Goal: Transaction & Acquisition: Obtain resource

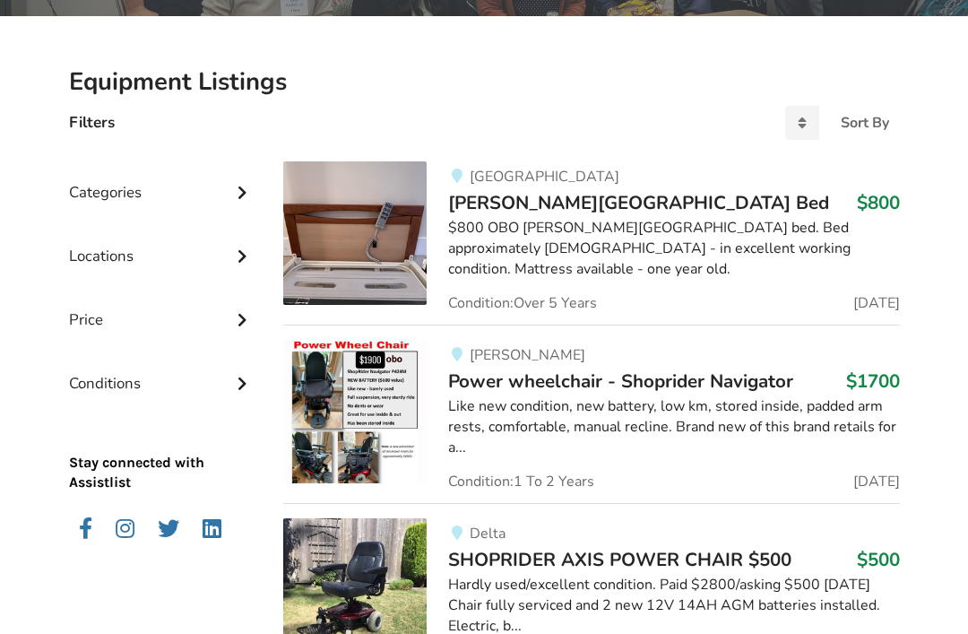
scroll to position [353, 0]
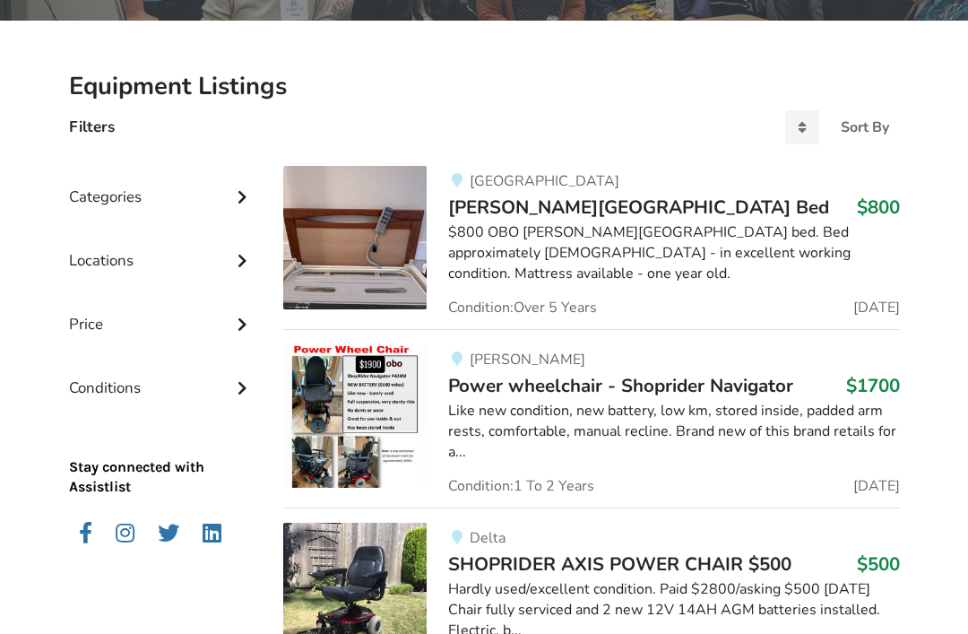
click at [224, 195] on div "Categories" at bounding box center [162, 184] width 187 height 64
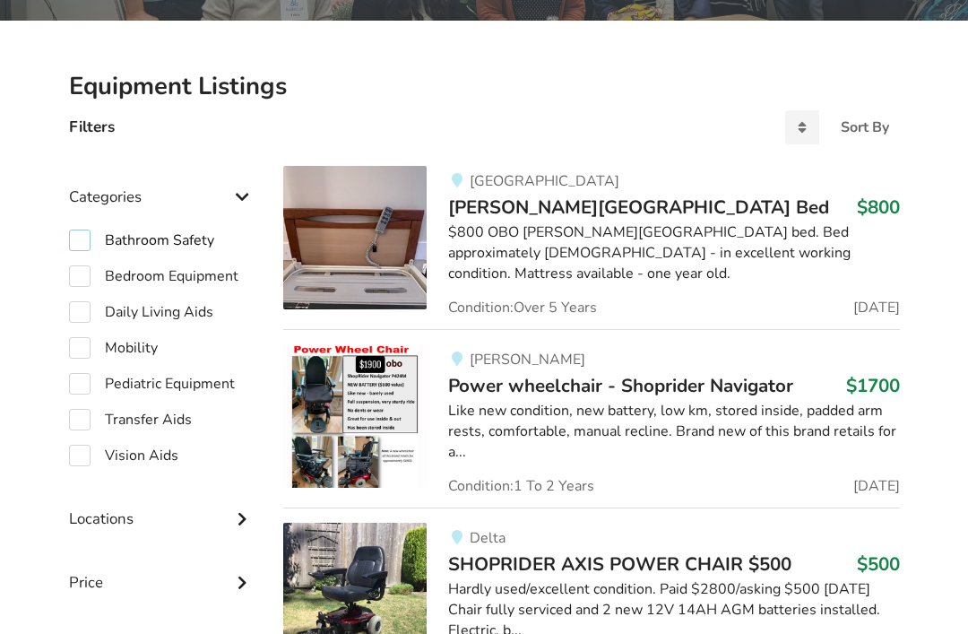
click at [77, 237] on label "Bathroom Safety" at bounding box center [141, 241] width 145 height 22
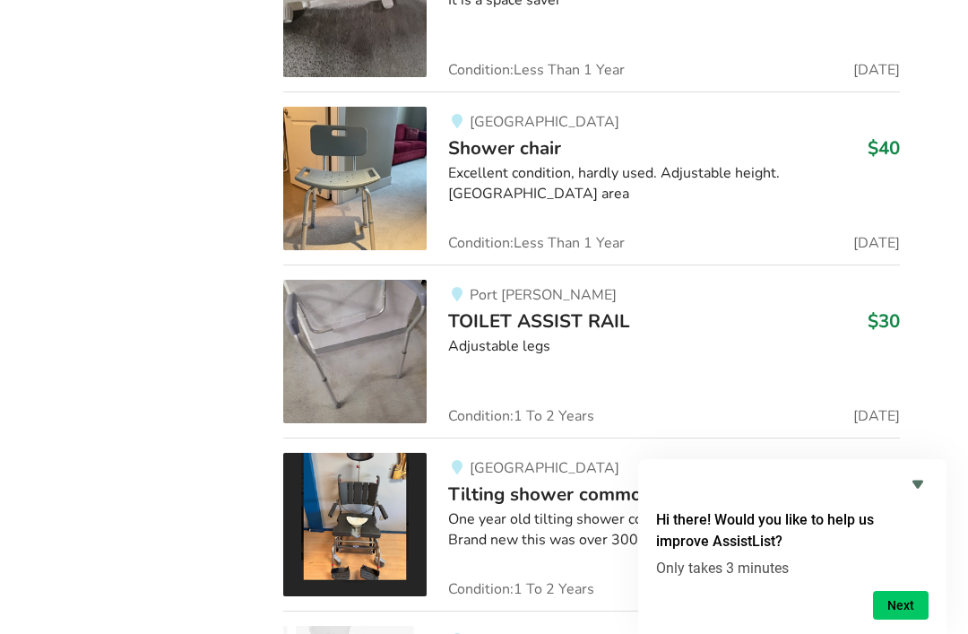
scroll to position [6389, 0]
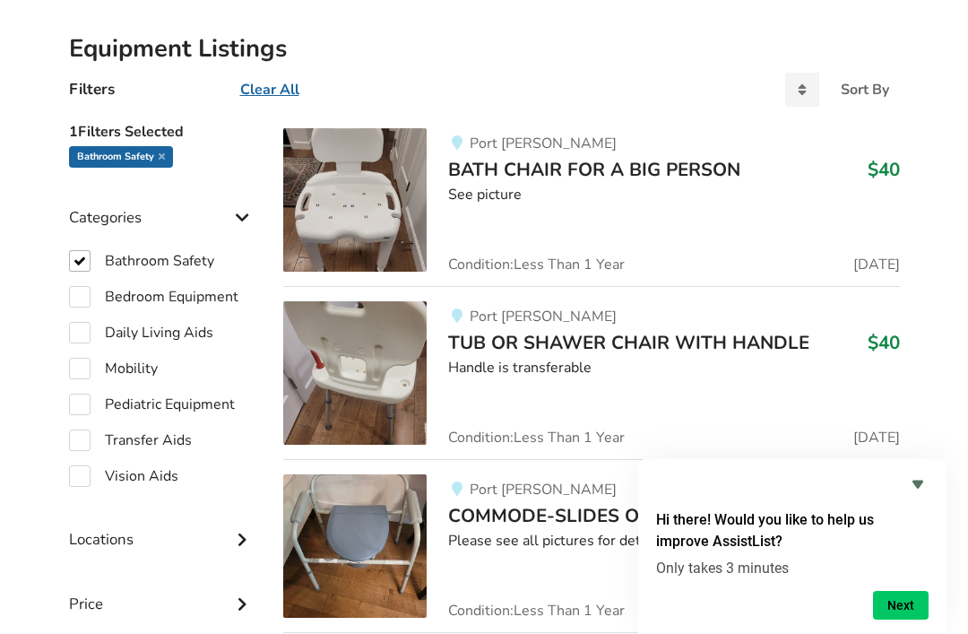
scroll to position [405, 0]
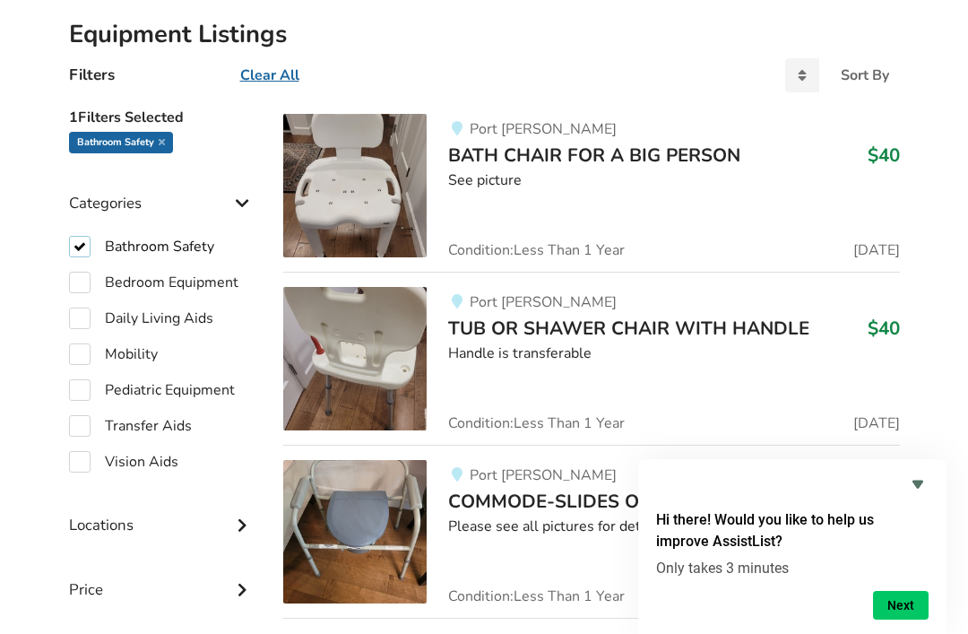
click at [81, 245] on label "Bathroom Safety" at bounding box center [141, 247] width 145 height 22
checkbox input "false"
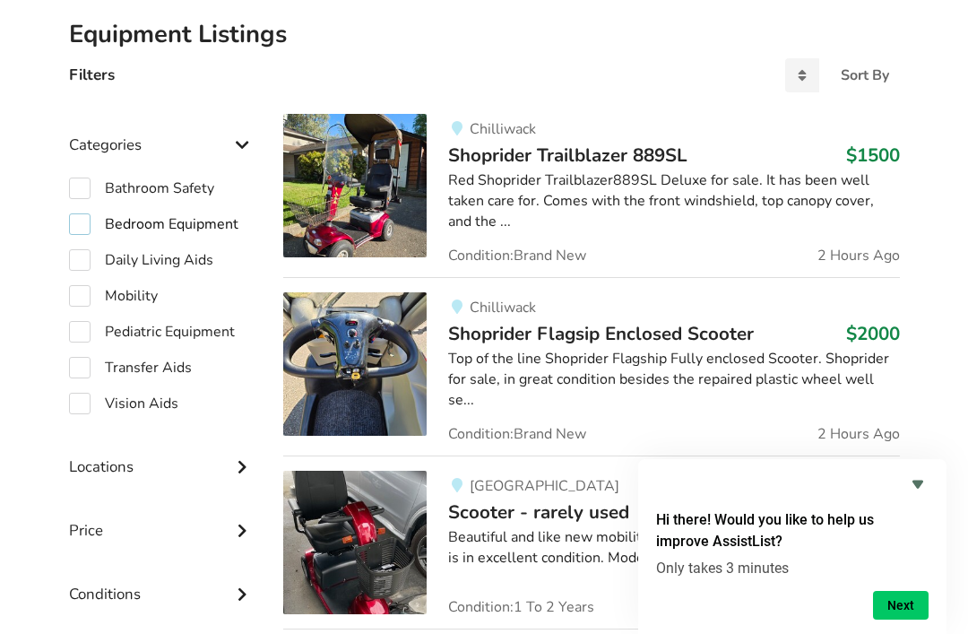
click at [83, 227] on label "Bedroom Equipment" at bounding box center [153, 224] width 169 height 22
checkbox input "true"
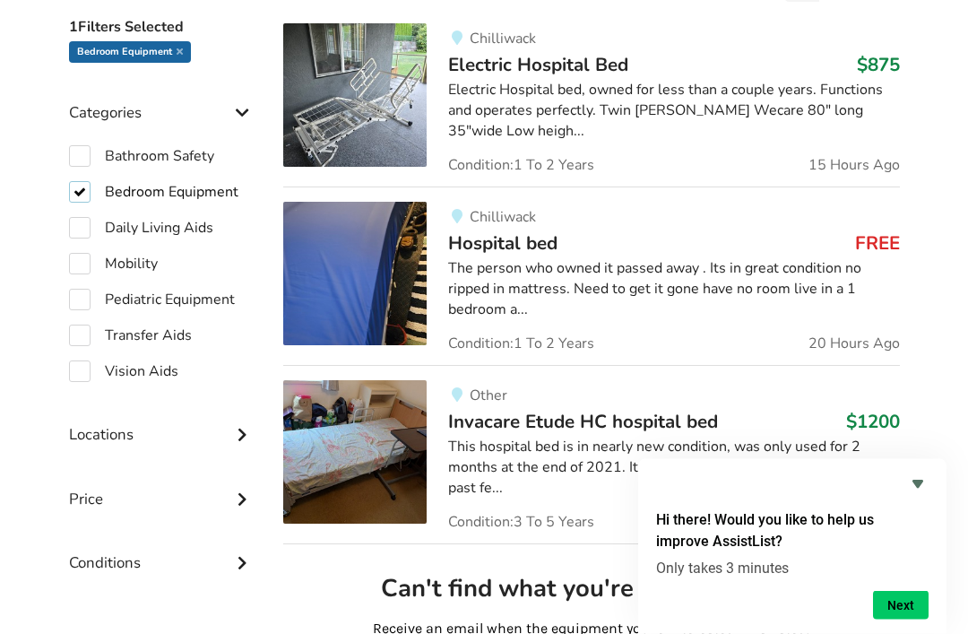
scroll to position [529, 0]
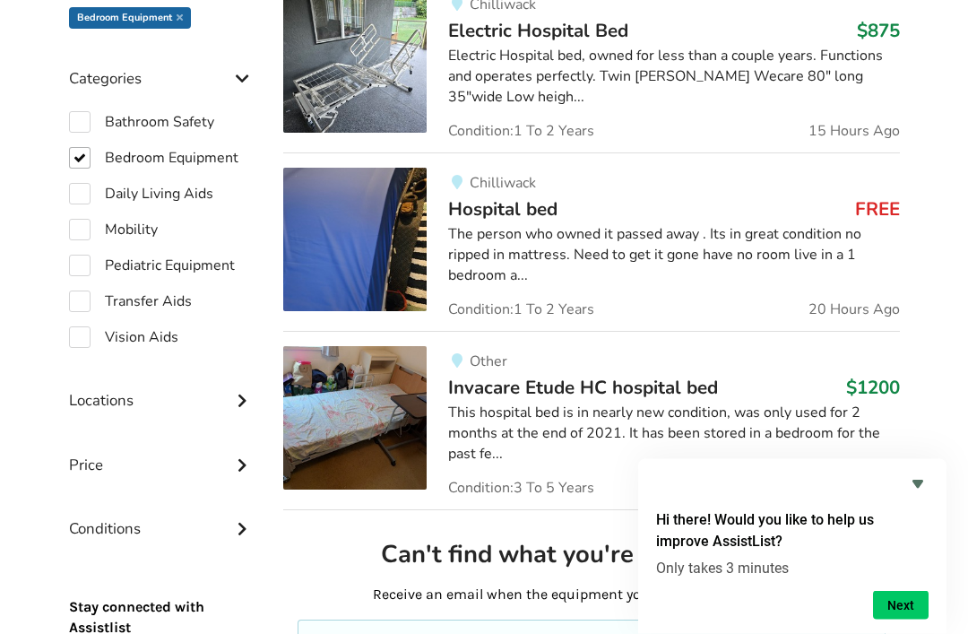
click at [365, 256] on img at bounding box center [354, 240] width 143 height 143
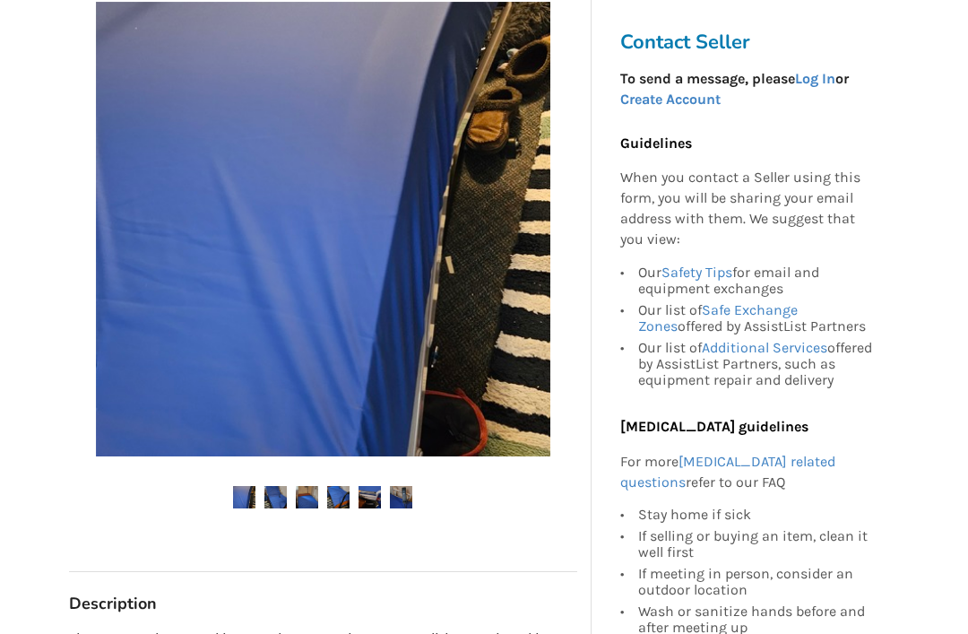
click at [274, 499] on img at bounding box center [276, 498] width 22 height 22
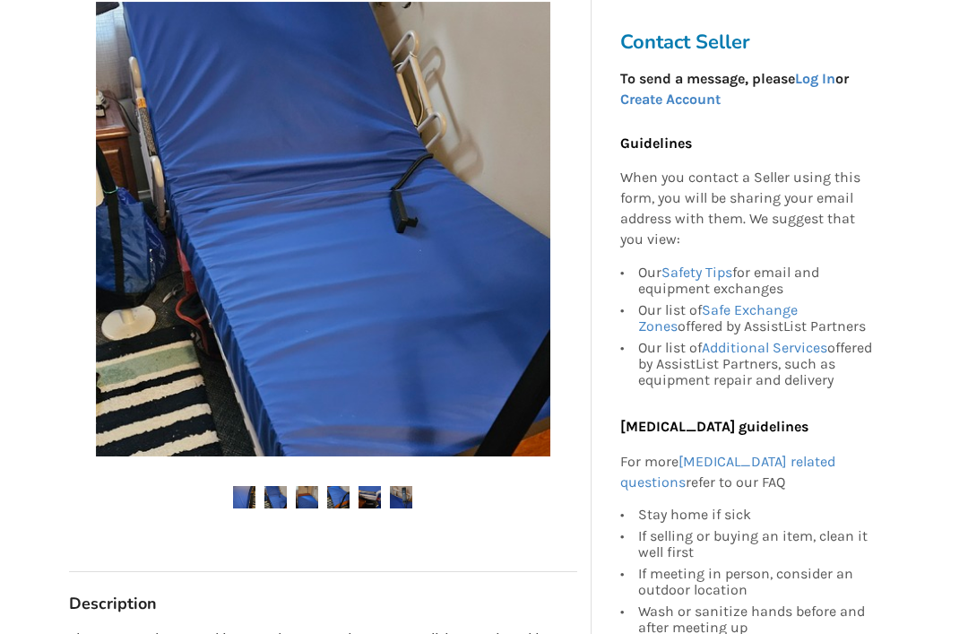
click at [308, 493] on img at bounding box center [307, 497] width 22 height 22
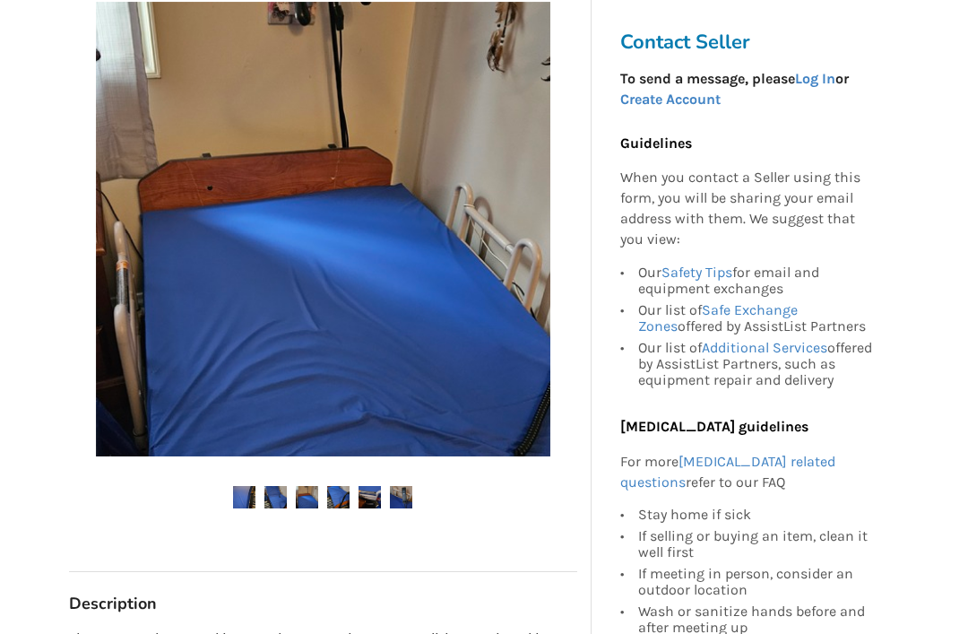
click at [342, 488] on img at bounding box center [338, 497] width 22 height 22
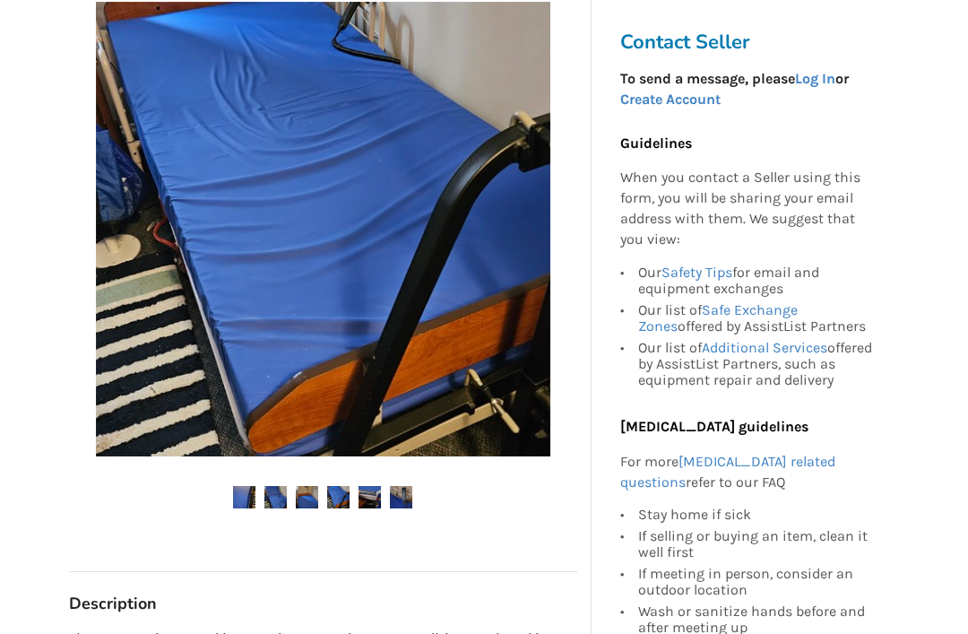
click at [369, 499] on img at bounding box center [370, 497] width 22 height 22
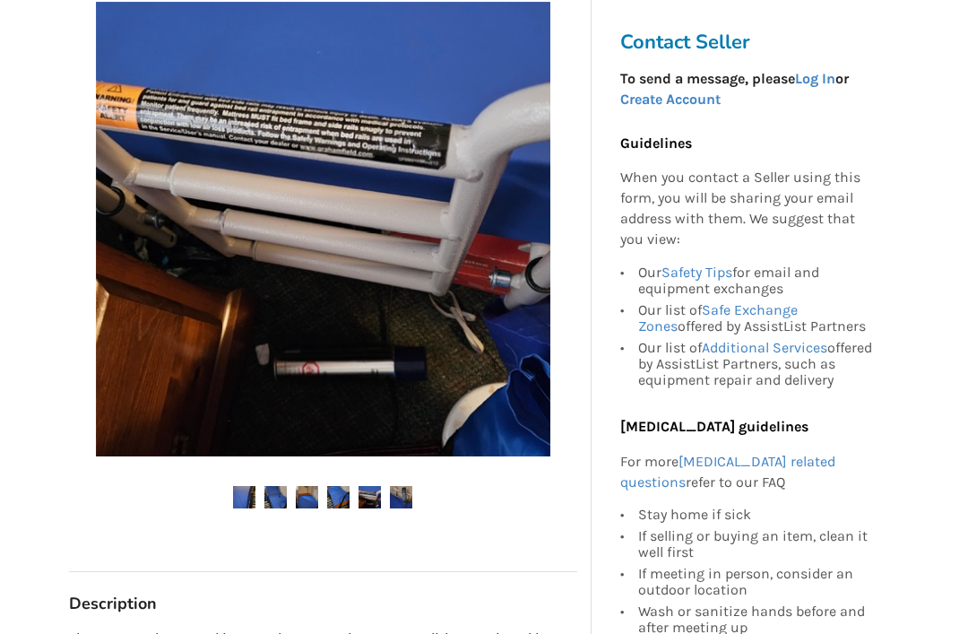
click at [375, 499] on img at bounding box center [370, 497] width 22 height 22
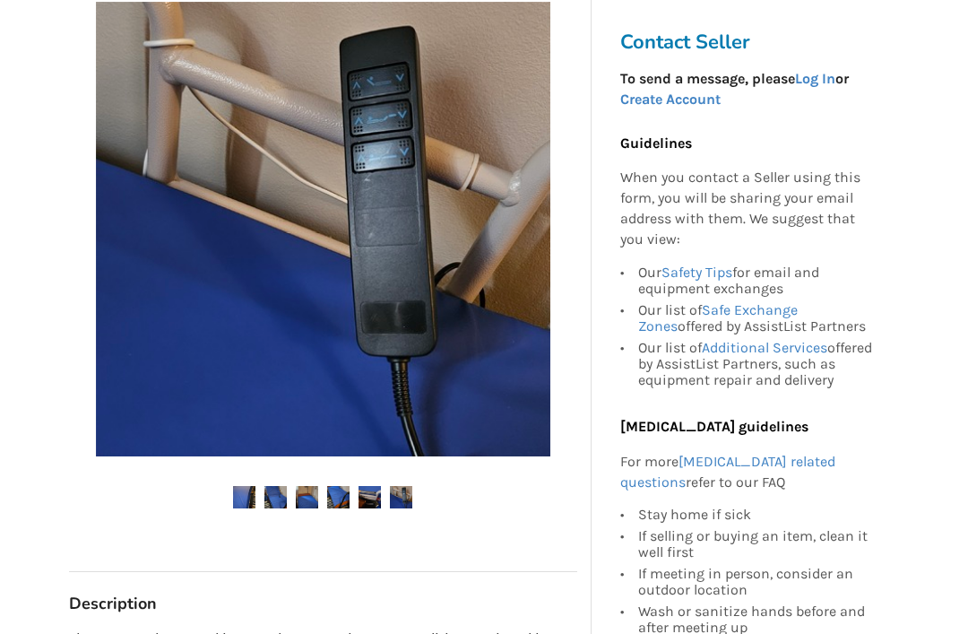
click at [408, 493] on img at bounding box center [401, 497] width 22 height 22
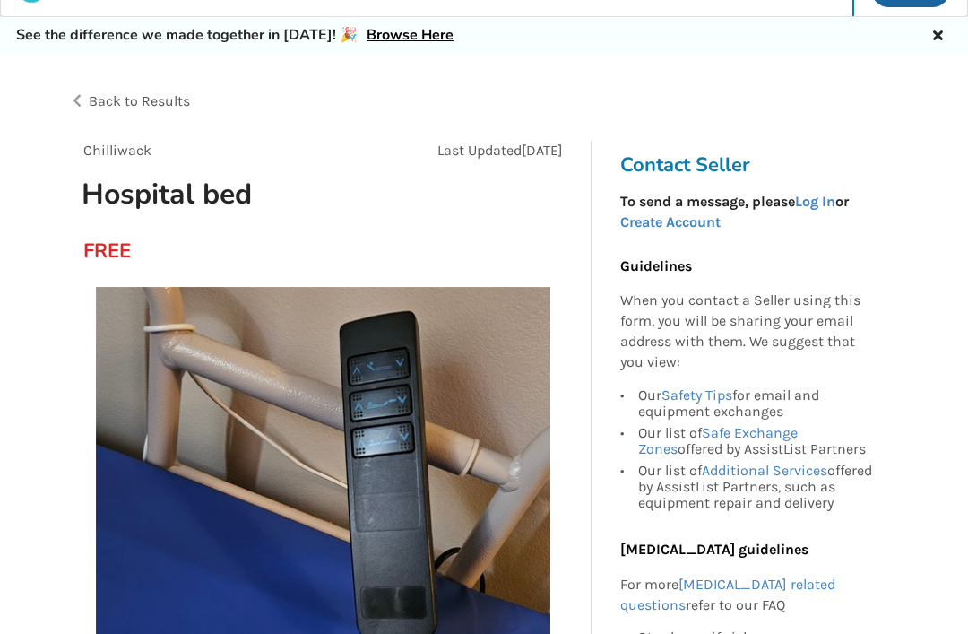
scroll to position [0, 0]
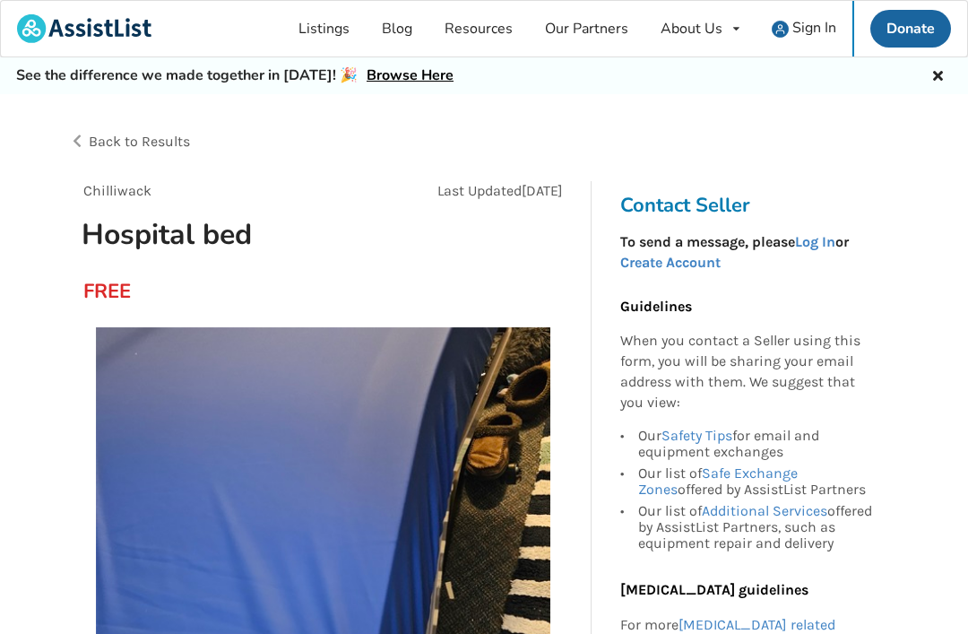
click at [662, 257] on link "Create Account" at bounding box center [671, 262] width 100 height 17
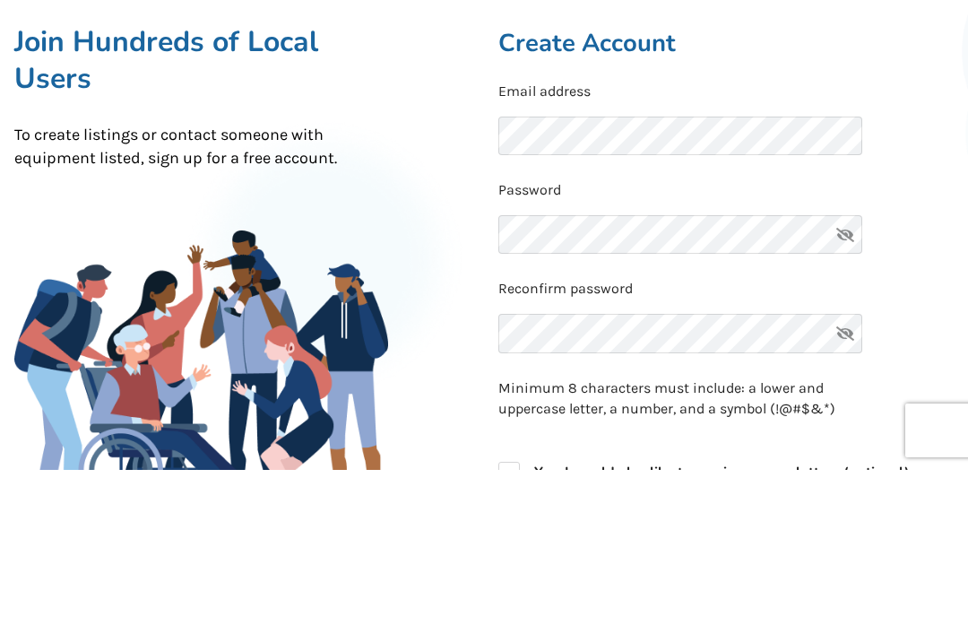
scroll to position [164, 0]
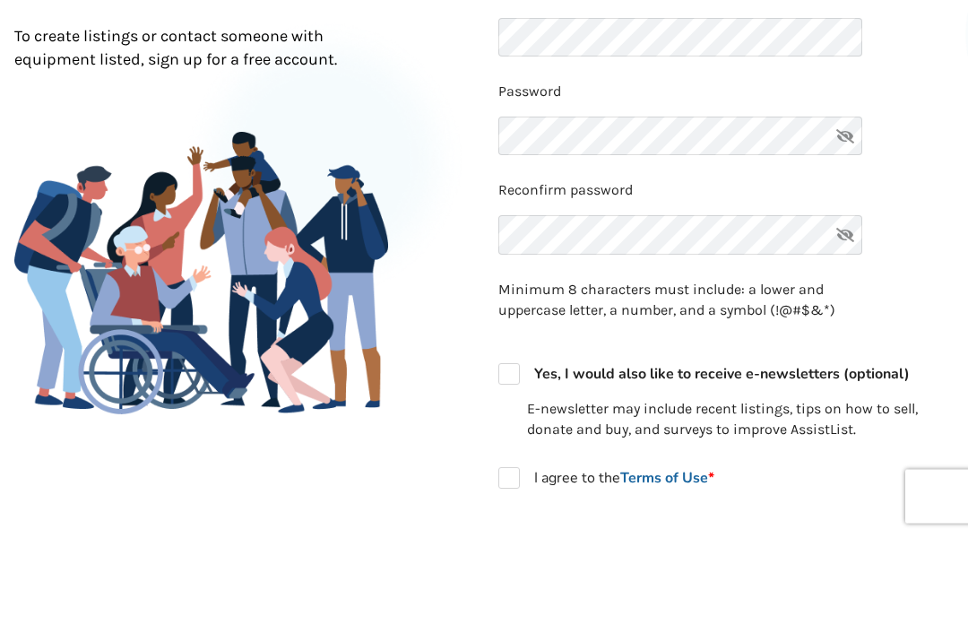
click at [835, 215] on icon at bounding box center [846, 234] width 36 height 39
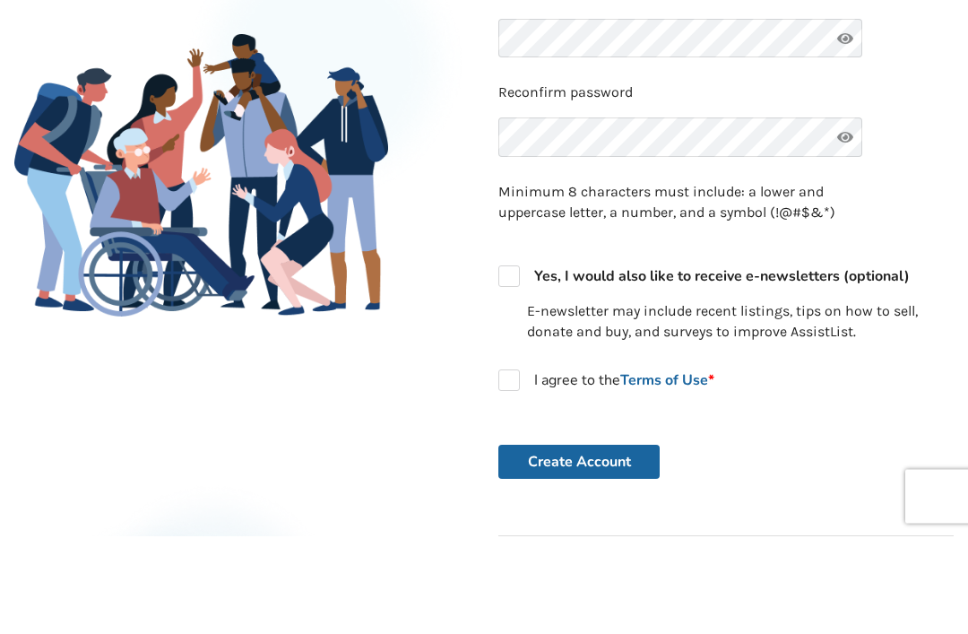
scroll to position [360, 0]
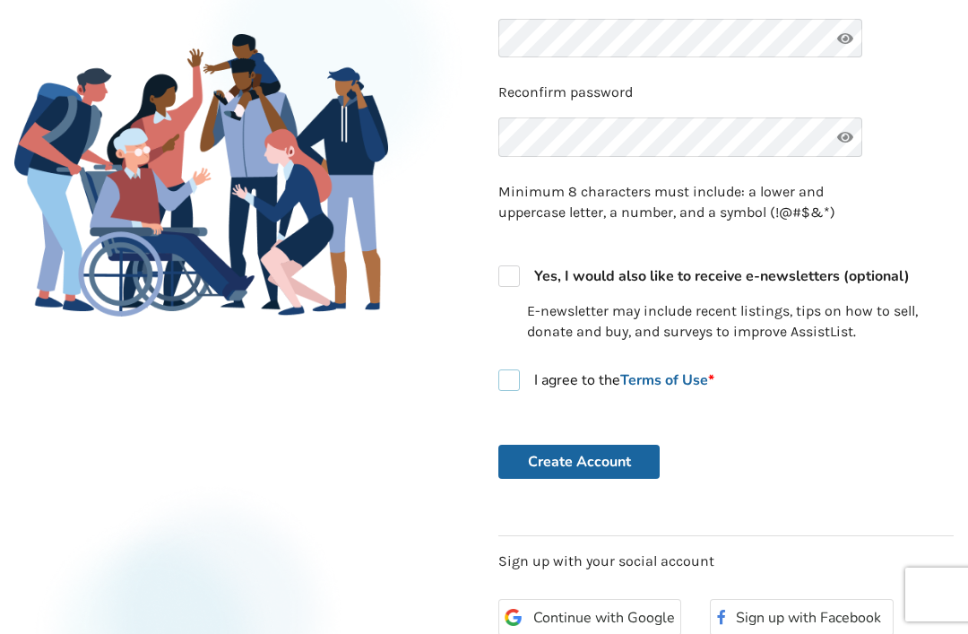
click at [523, 376] on label "I agree to the Terms of Use *" at bounding box center [607, 380] width 216 height 22
checkbox input "true"
click at [570, 446] on button "Create Account" at bounding box center [579, 462] width 161 height 34
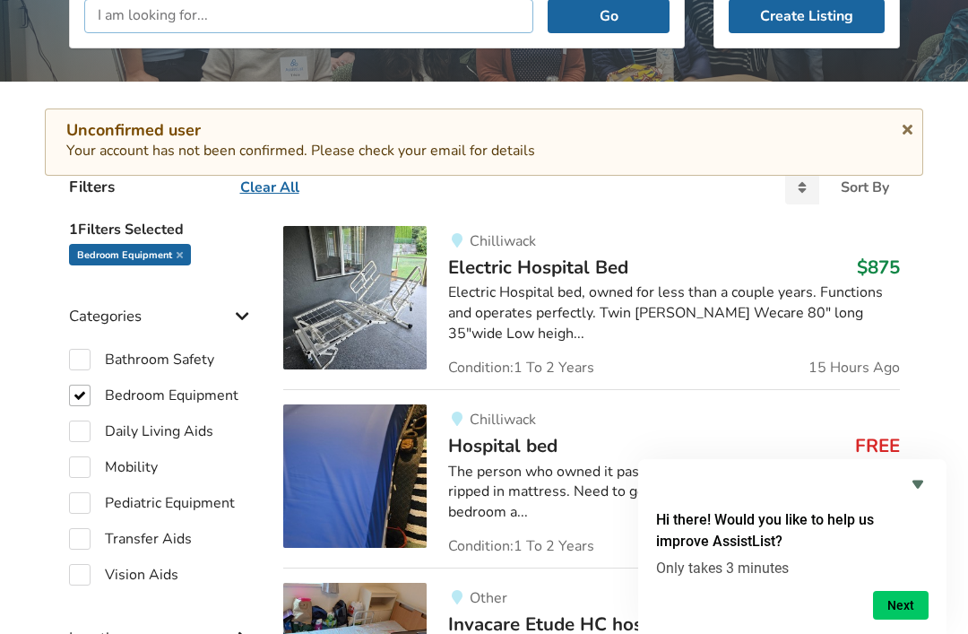
scroll to position [332, 0]
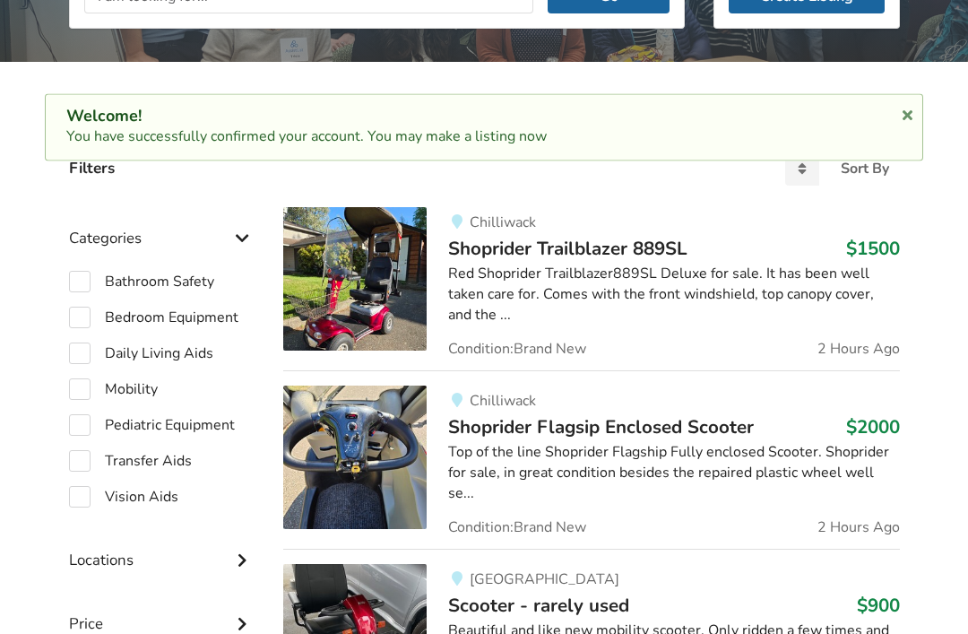
scroll to position [300, 0]
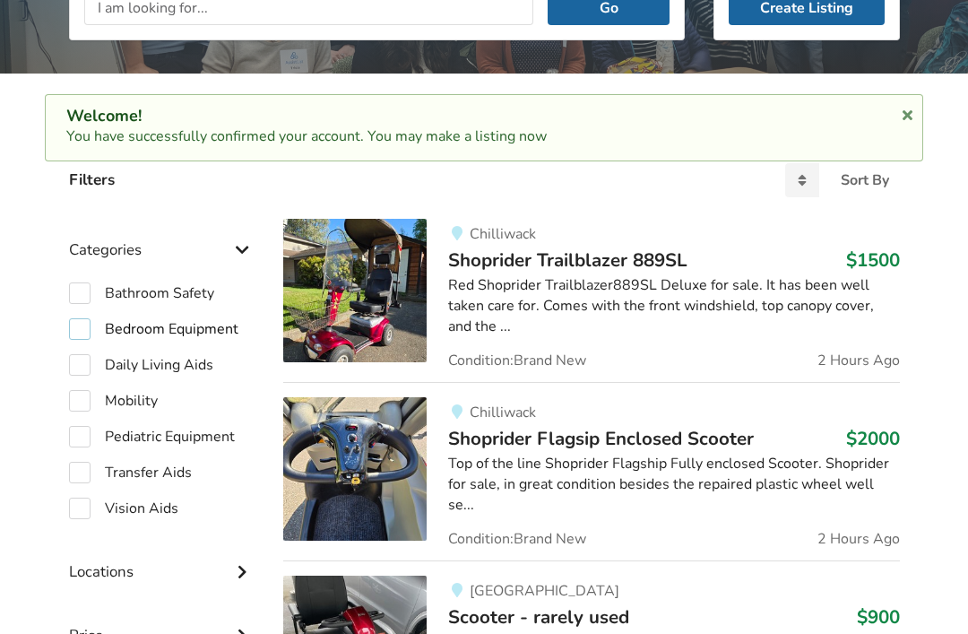
click at [76, 330] on label "Bedroom Equipment" at bounding box center [153, 329] width 169 height 22
checkbox input "true"
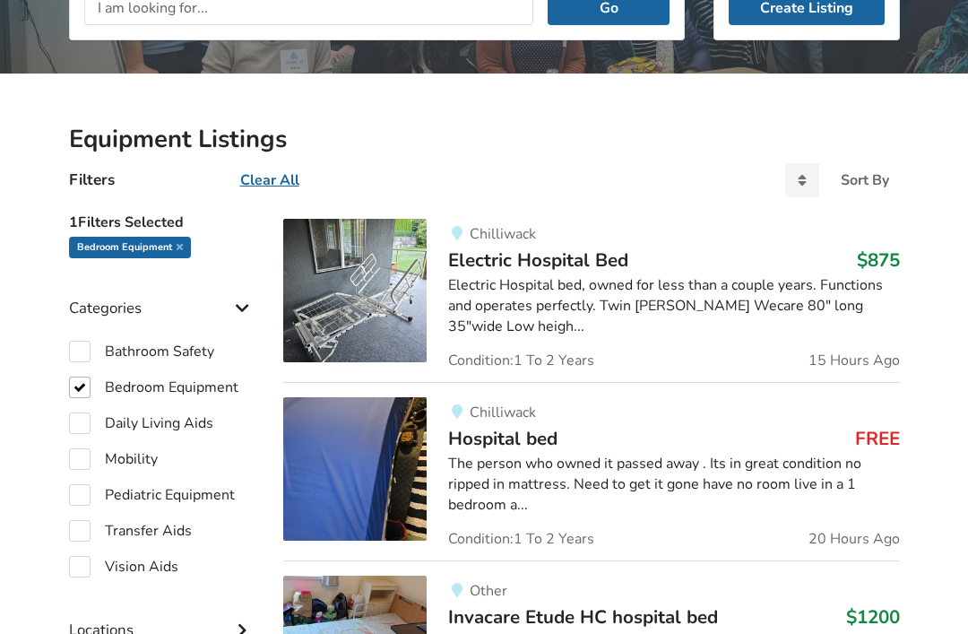
click at [725, 465] on div "The person who owned it passed away . Its in great condition no ripped in mattr…" at bounding box center [673, 485] width 451 height 62
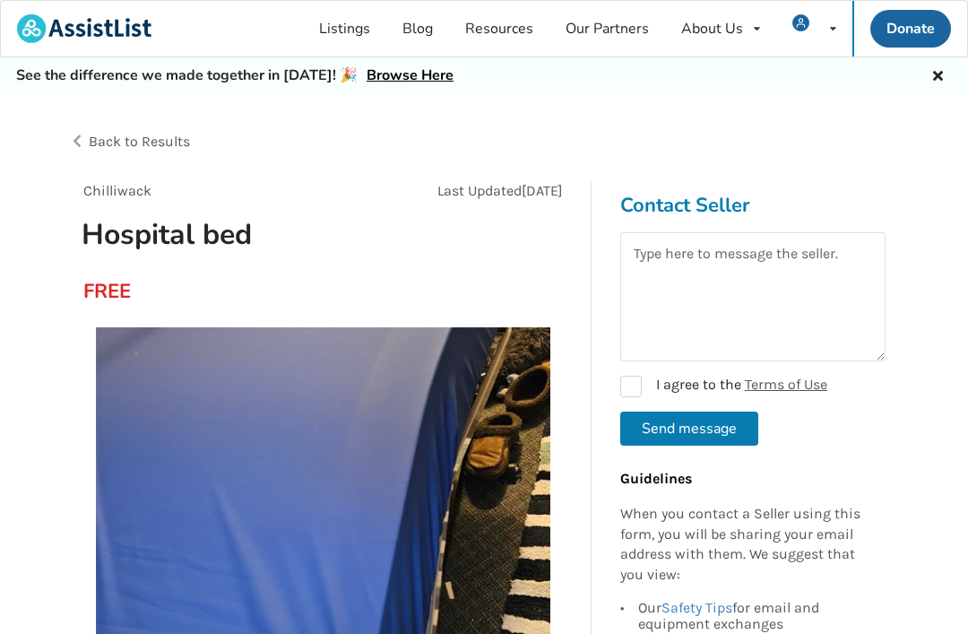
click at [691, 423] on button "Send message" at bounding box center [690, 429] width 138 height 34
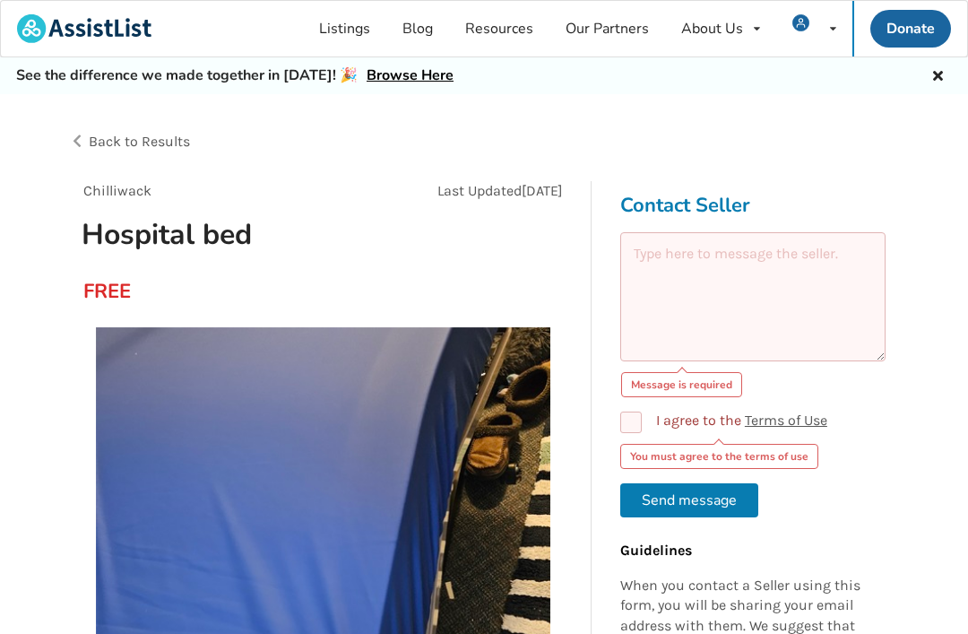
click at [638, 414] on label "I agree to the Terms of Use" at bounding box center [724, 423] width 207 height 22
checkbox input "true"
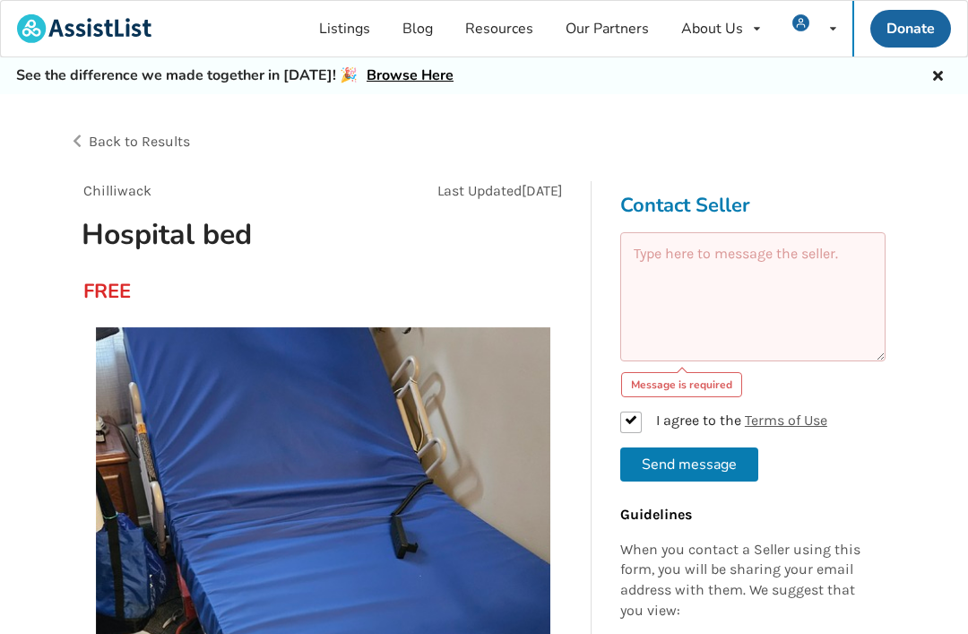
click at [662, 253] on textarea at bounding box center [753, 296] width 265 height 129
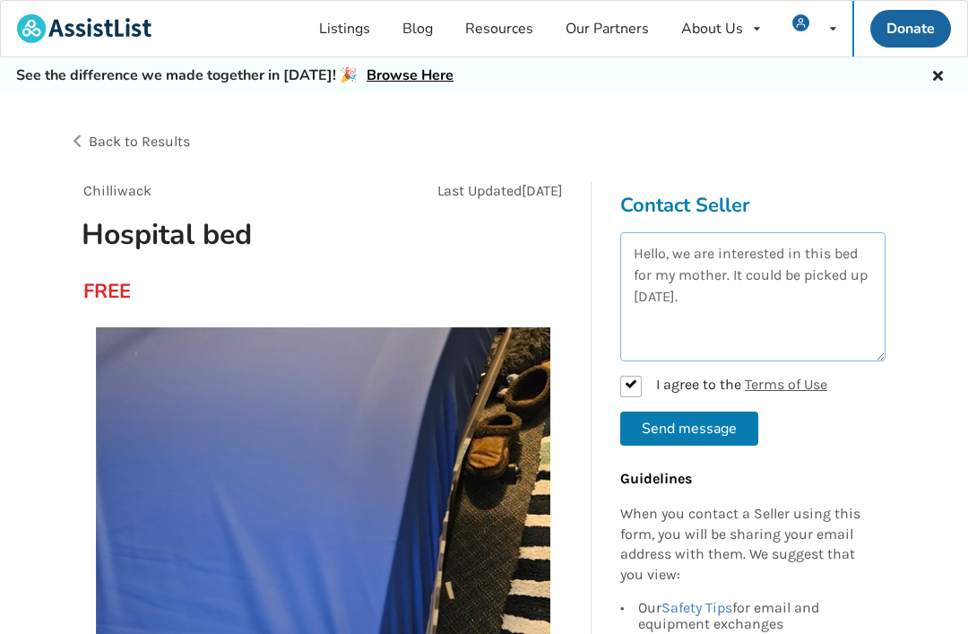
click at [755, 305] on textarea "Hello, we are interested in this bed for my mother. It could be picked up on Su…" at bounding box center [753, 296] width 265 height 129
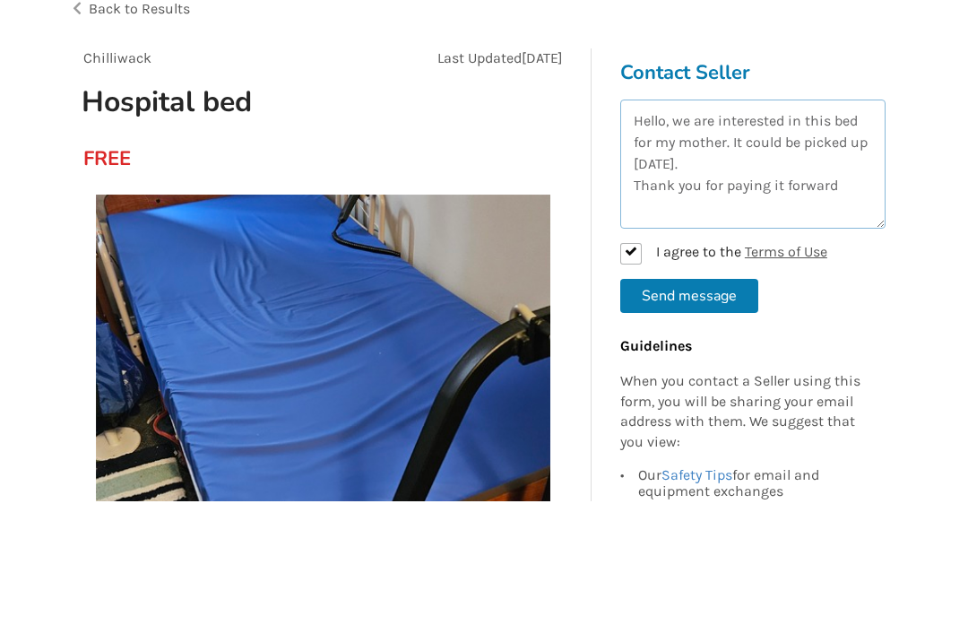
type textarea "Hello, we are interested in this bed for my mother. It could be picked up on Su…"
click at [681, 412] on button "Send message" at bounding box center [690, 429] width 138 height 34
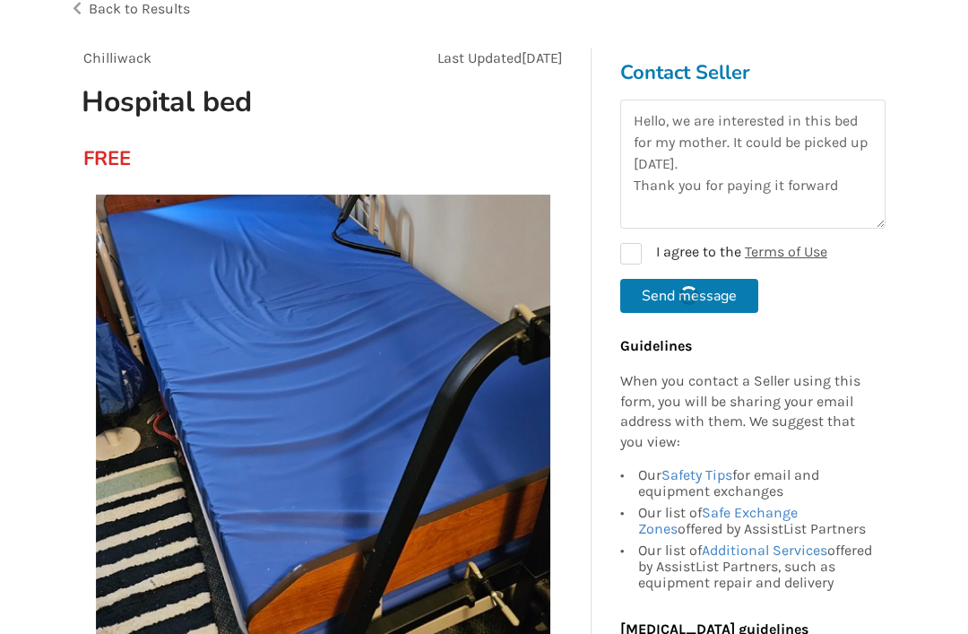
checkbox input "false"
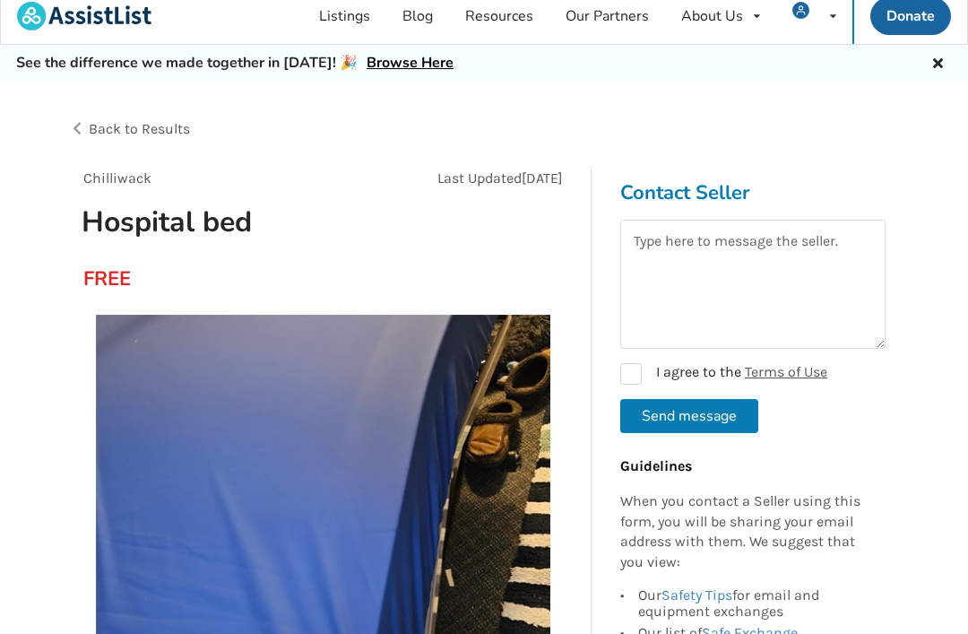
scroll to position [0, 0]
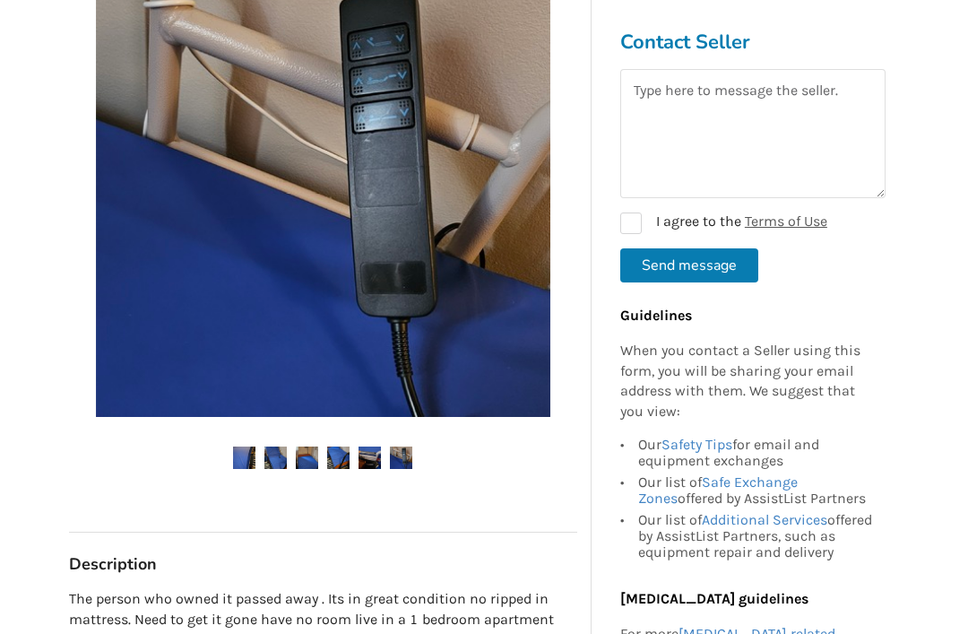
scroll to position [360, 0]
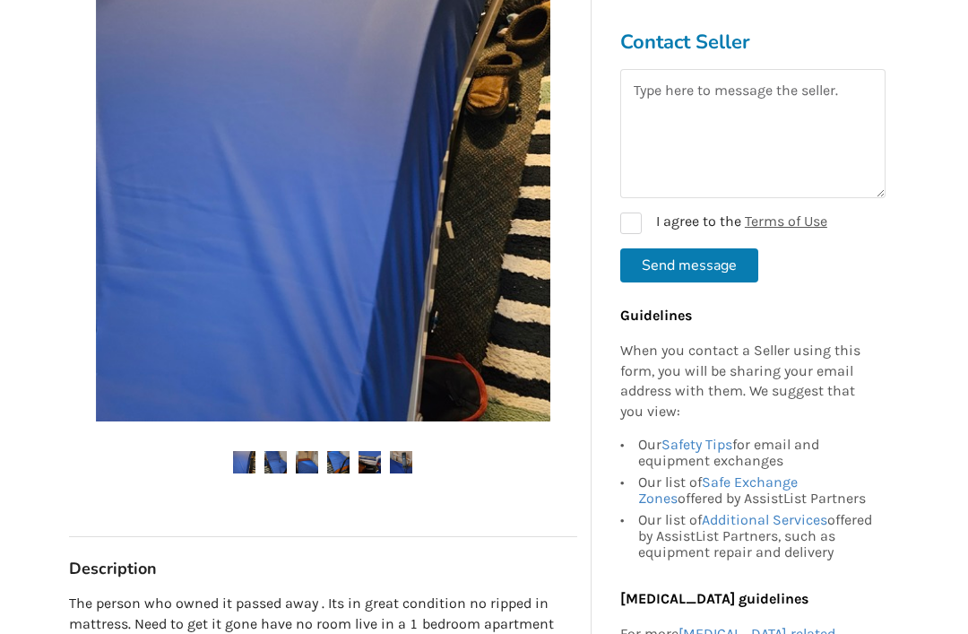
click at [312, 461] on img at bounding box center [307, 462] width 22 height 22
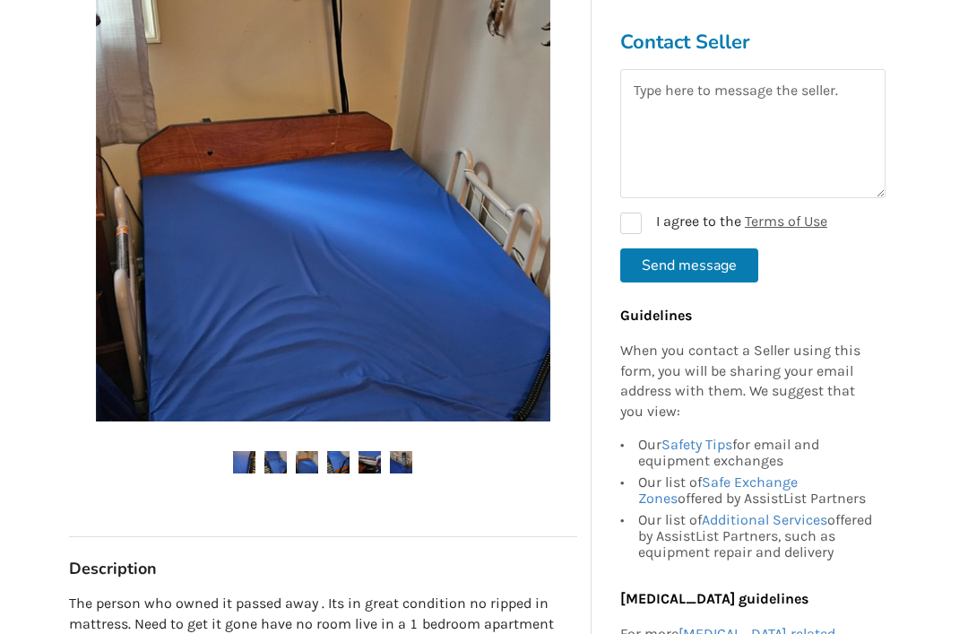
click at [317, 458] on img at bounding box center [307, 462] width 22 height 22
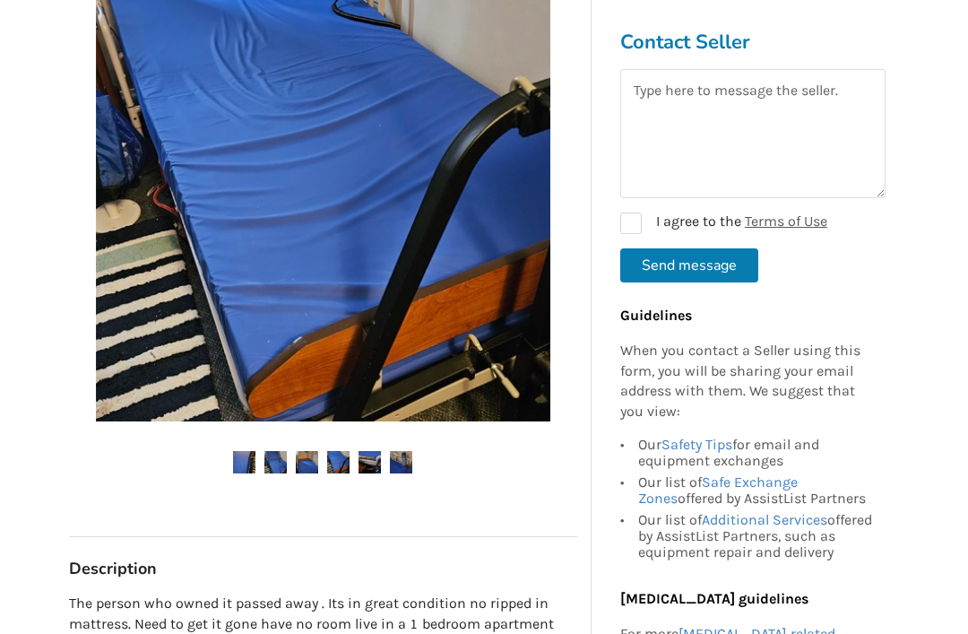
click at [350, 451] on img at bounding box center [338, 462] width 22 height 22
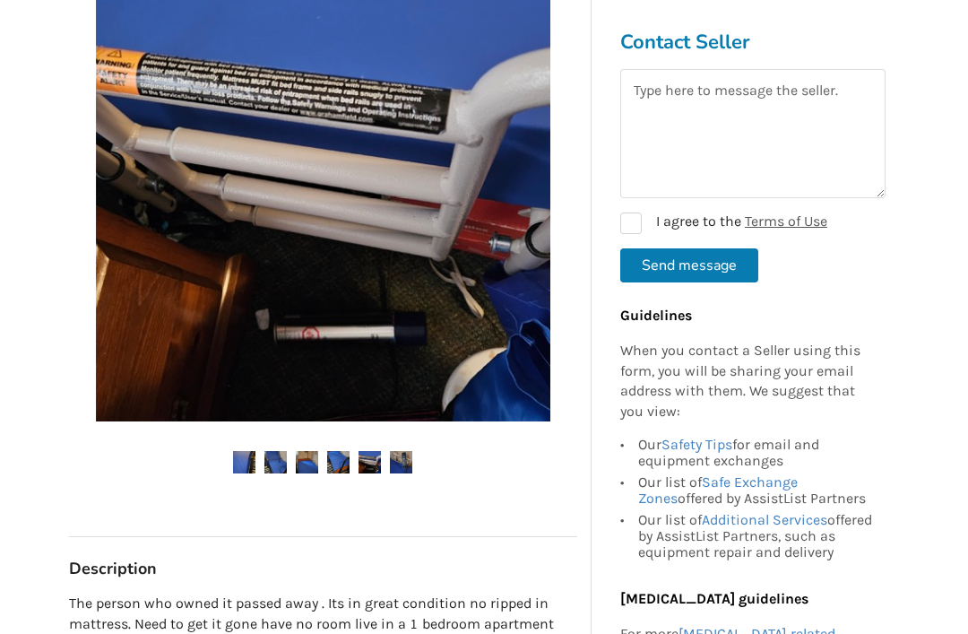
click at [378, 452] on img at bounding box center [370, 462] width 22 height 22
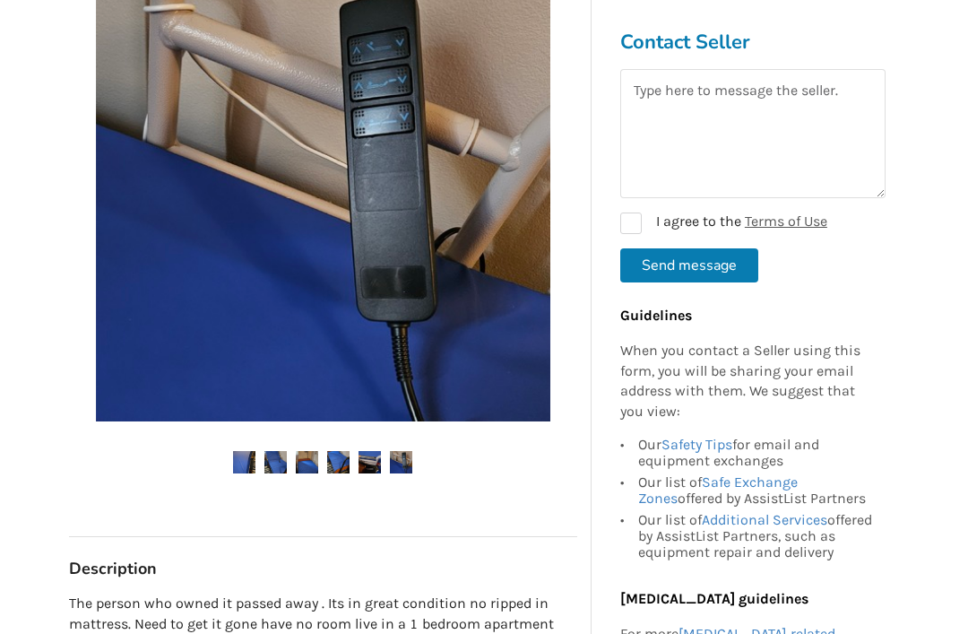
click at [370, 460] on img at bounding box center [370, 462] width 22 height 22
click at [412, 458] on img at bounding box center [401, 462] width 22 height 22
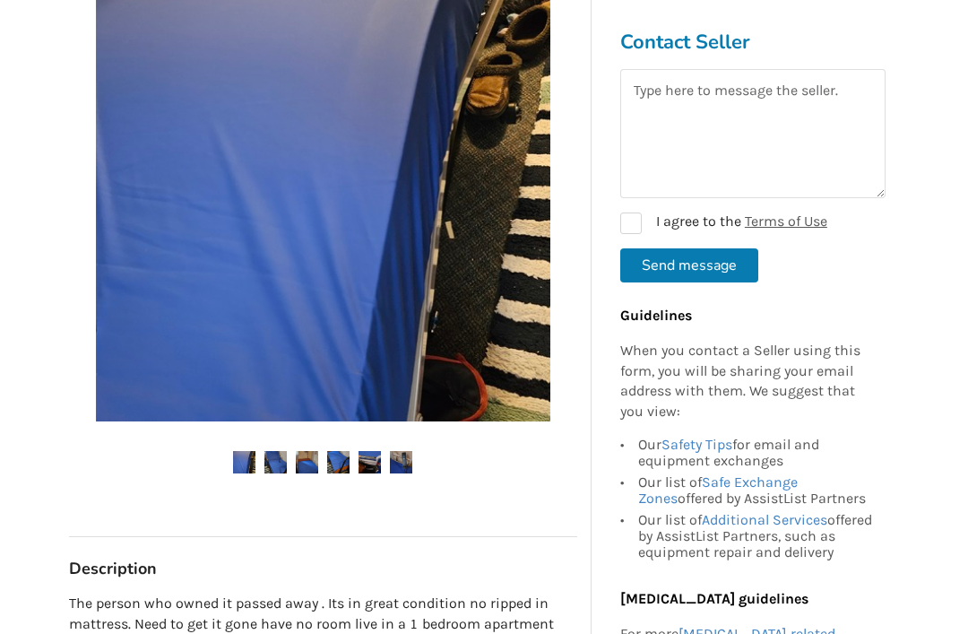
click at [408, 456] on img at bounding box center [401, 462] width 22 height 22
click at [487, 470] on ul at bounding box center [323, 463] width 508 height 24
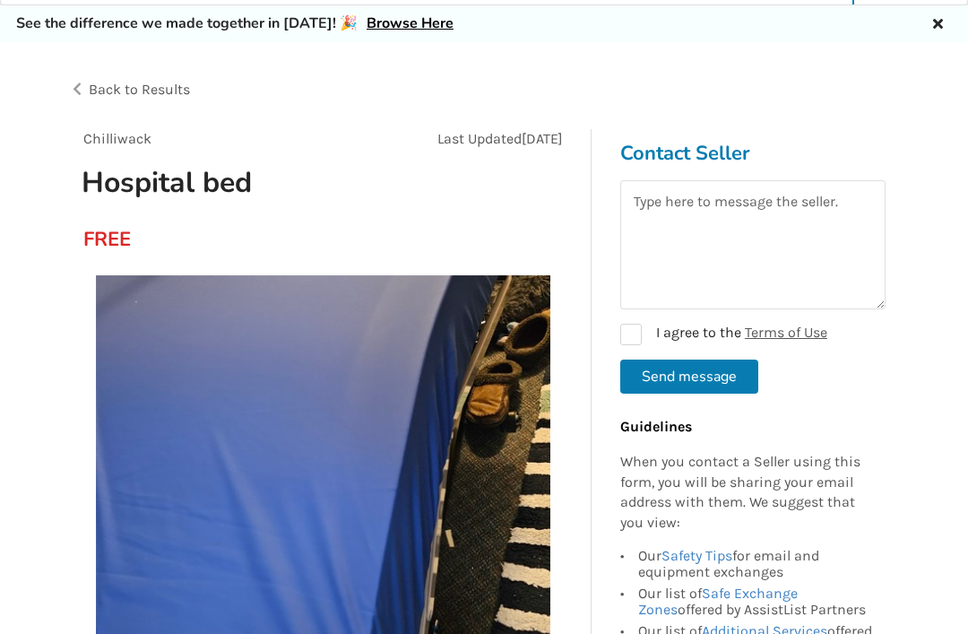
scroll to position [0, 0]
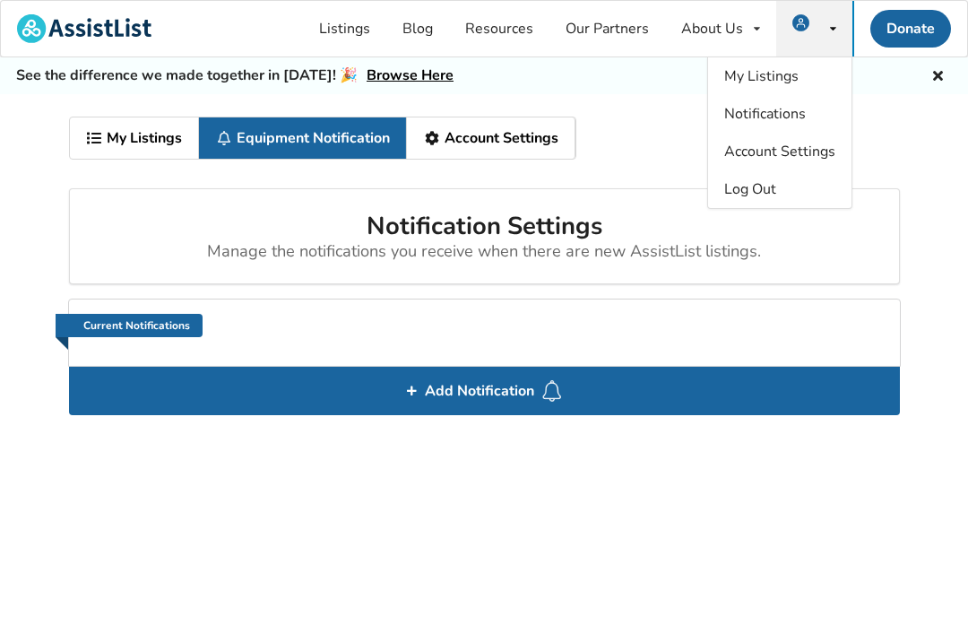
click at [942, 81] on icon at bounding box center [938, 73] width 17 height 14
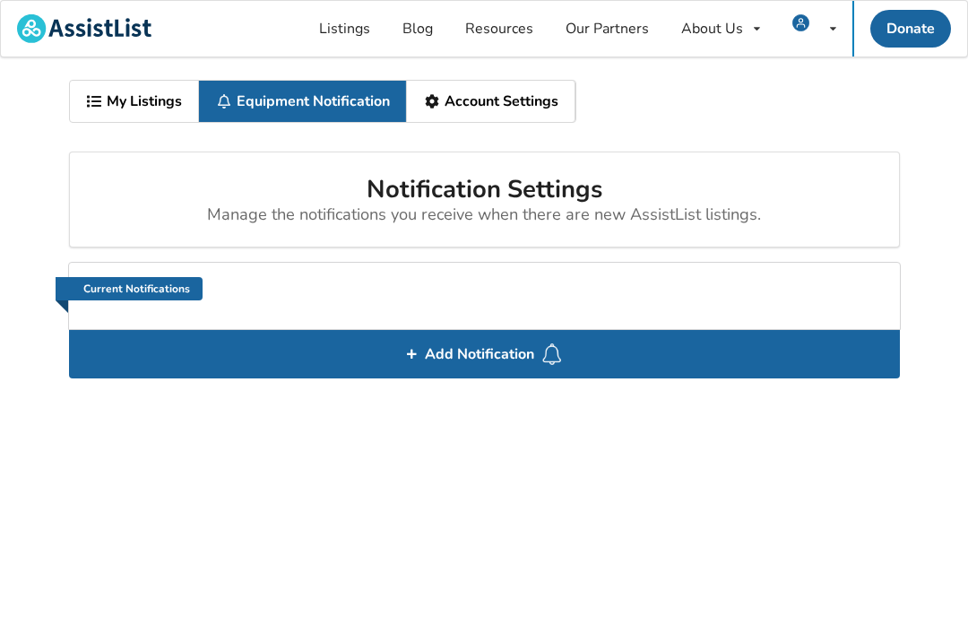
click at [345, 32] on link "Listings" at bounding box center [344, 29] width 83 height 56
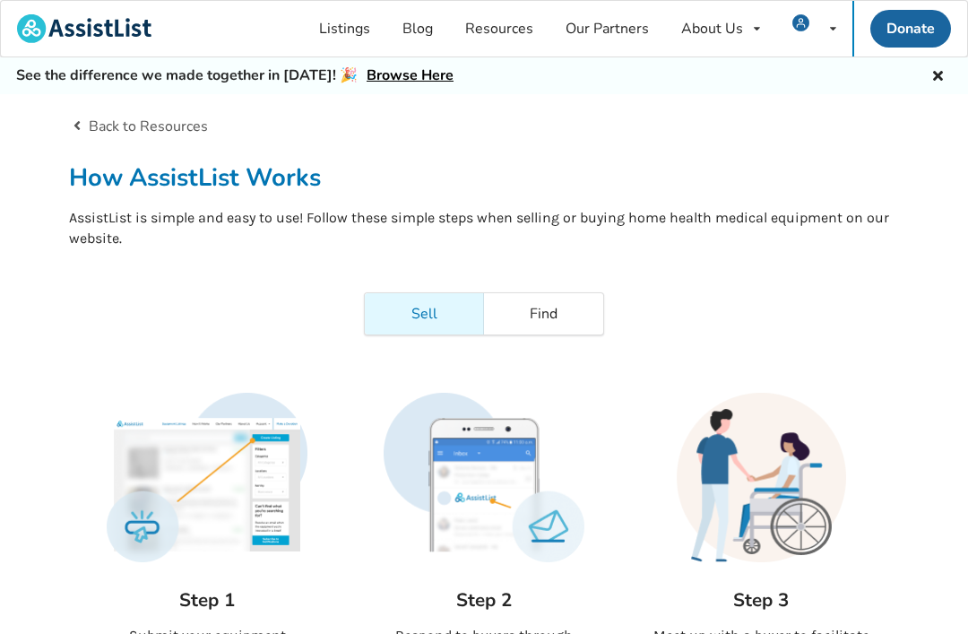
click at [563, 319] on link "Find" at bounding box center [543, 313] width 119 height 41
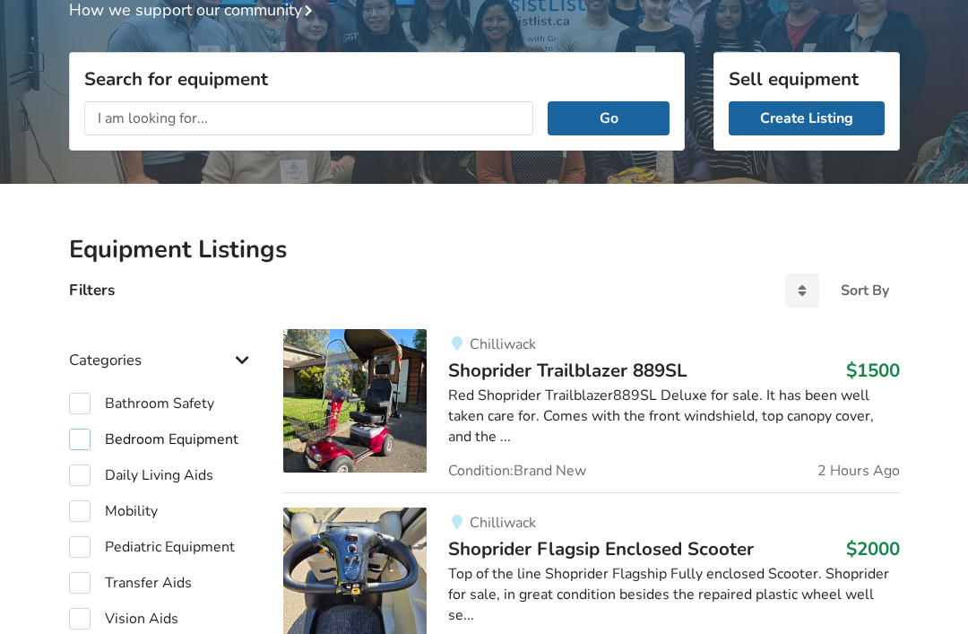
click at [83, 436] on label "Bedroom Equipment" at bounding box center [153, 440] width 169 height 22
checkbox input "true"
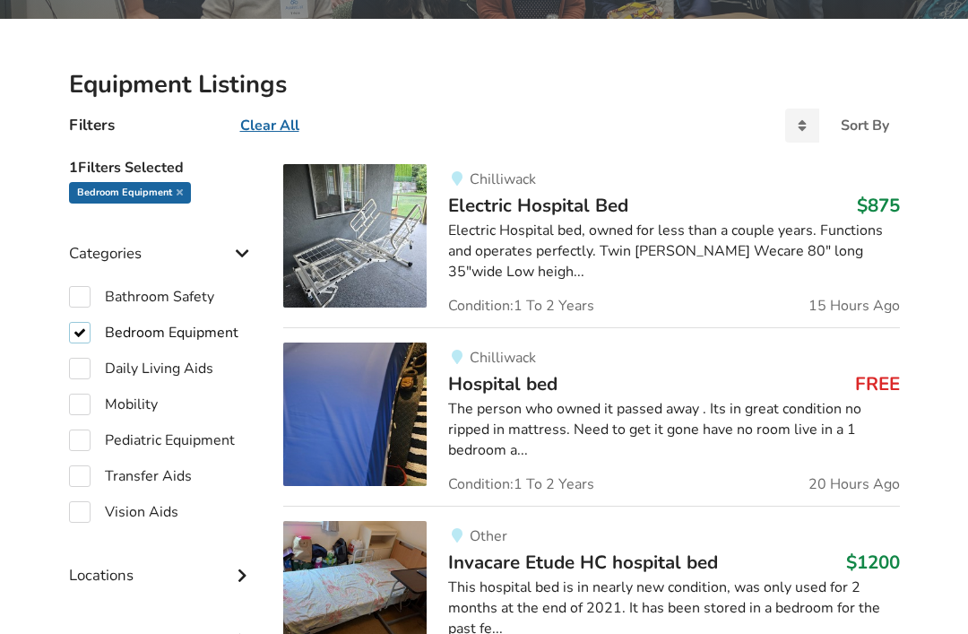
scroll to position [369, 0]
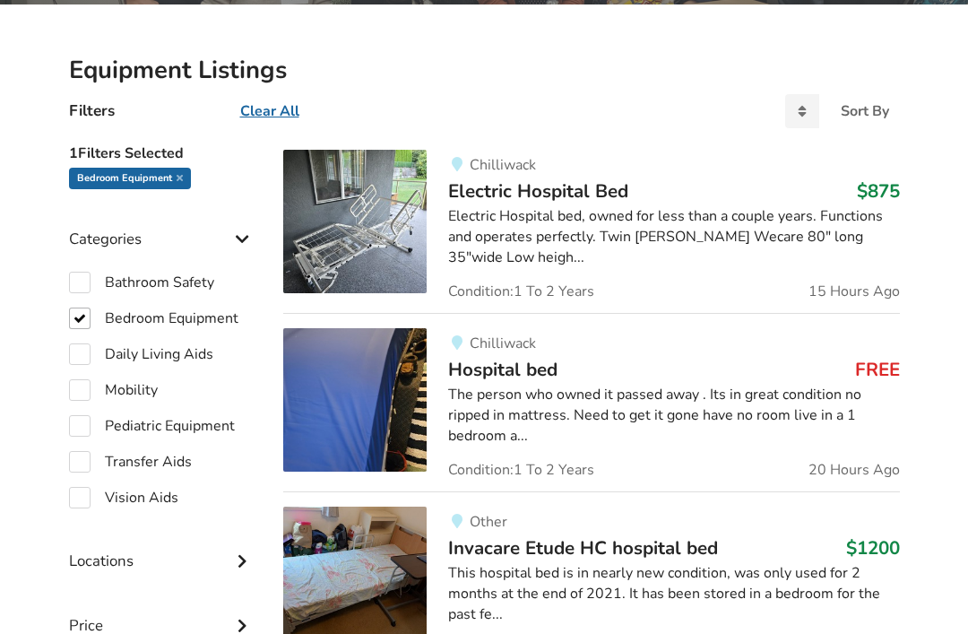
click at [774, 386] on div "The person who owned it passed away . Its in great condition no ripped in mattr…" at bounding box center [673, 417] width 451 height 62
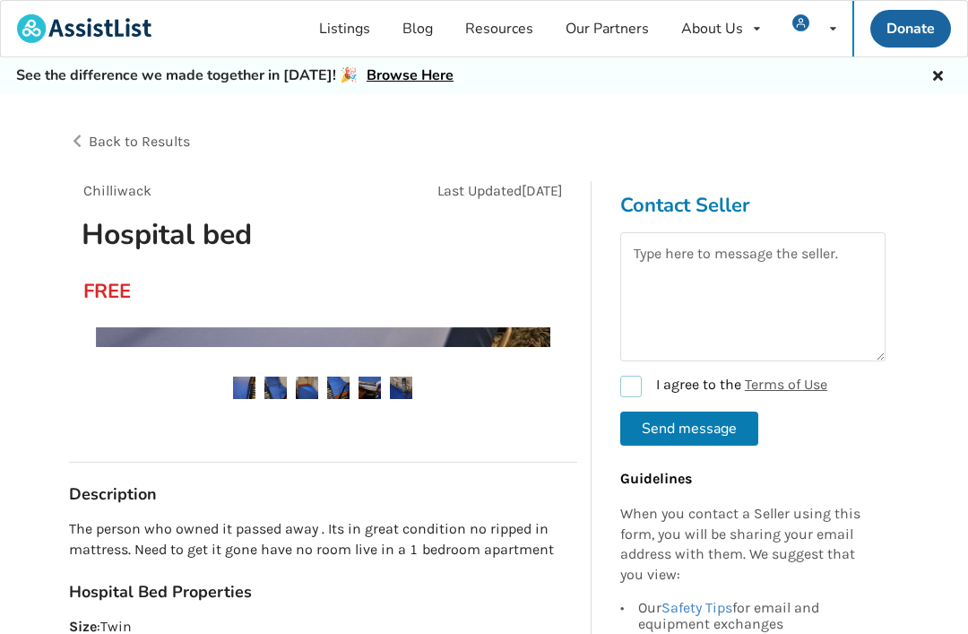
click at [639, 389] on label "I agree to the Terms of Use" at bounding box center [724, 387] width 207 height 22
checkbox input "true"
click at [659, 278] on textarea at bounding box center [753, 296] width 265 height 129
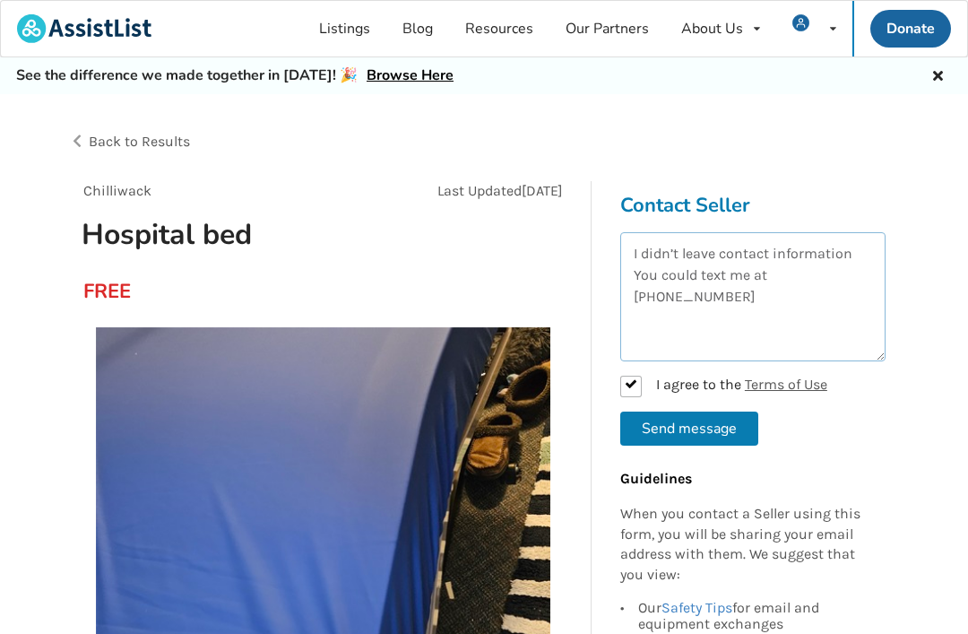
type textarea "I didn’t leave contact information You could text me at 604-313-5525"
click at [677, 425] on button "Send message" at bounding box center [690, 429] width 138 height 34
checkbox input "false"
